Goal: Information Seeking & Learning: Learn about a topic

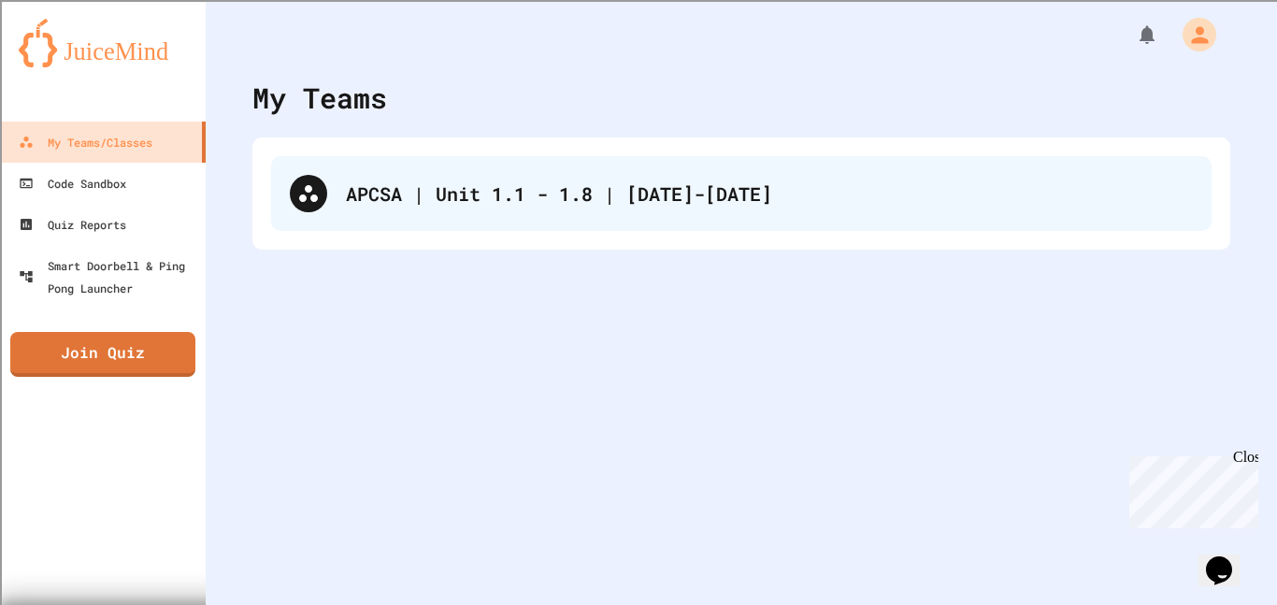
click at [458, 174] on div "APCSA | Unit 1.1 - 1.8 | [DATE]-[DATE]" at bounding box center [741, 193] width 940 height 75
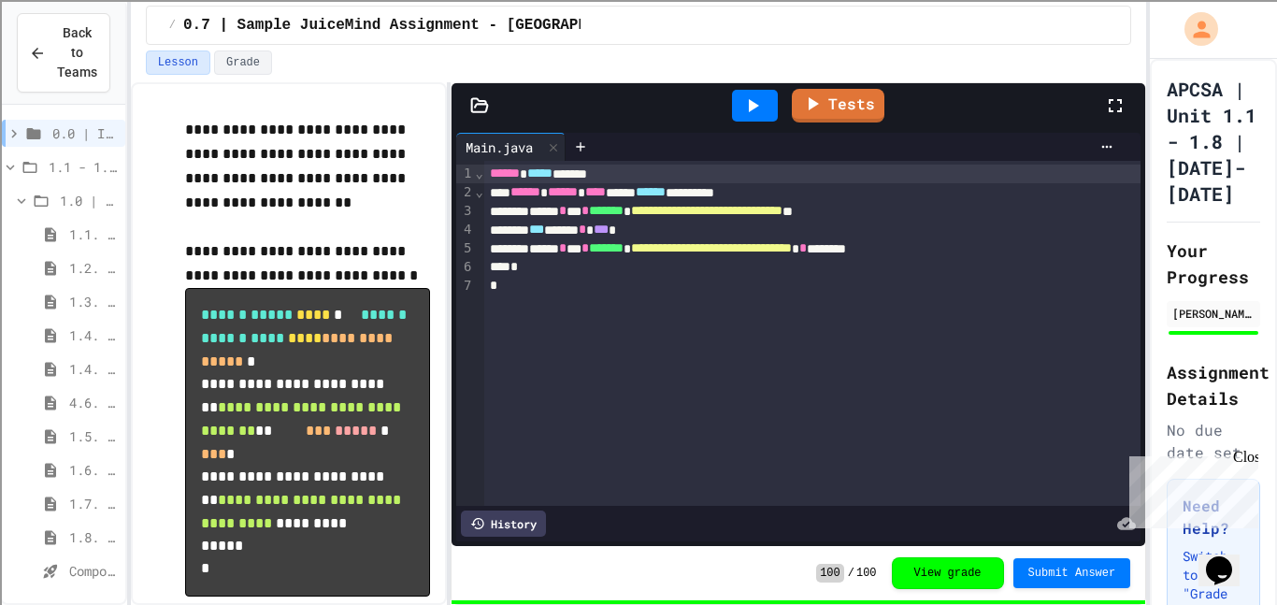
click at [79, 427] on span "1.5. Casting and Ranges of Values" at bounding box center [93, 436] width 49 height 20
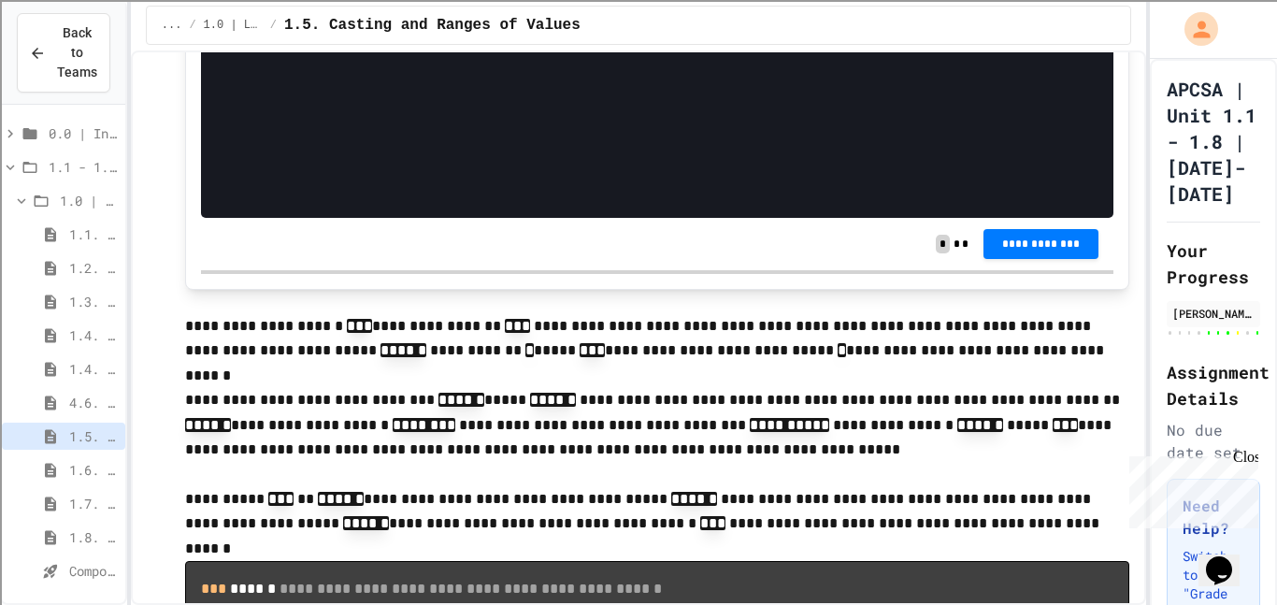
scroll to position [2206, 0]
